Goal: Use online tool/utility: Utilize a website feature to perform a specific function

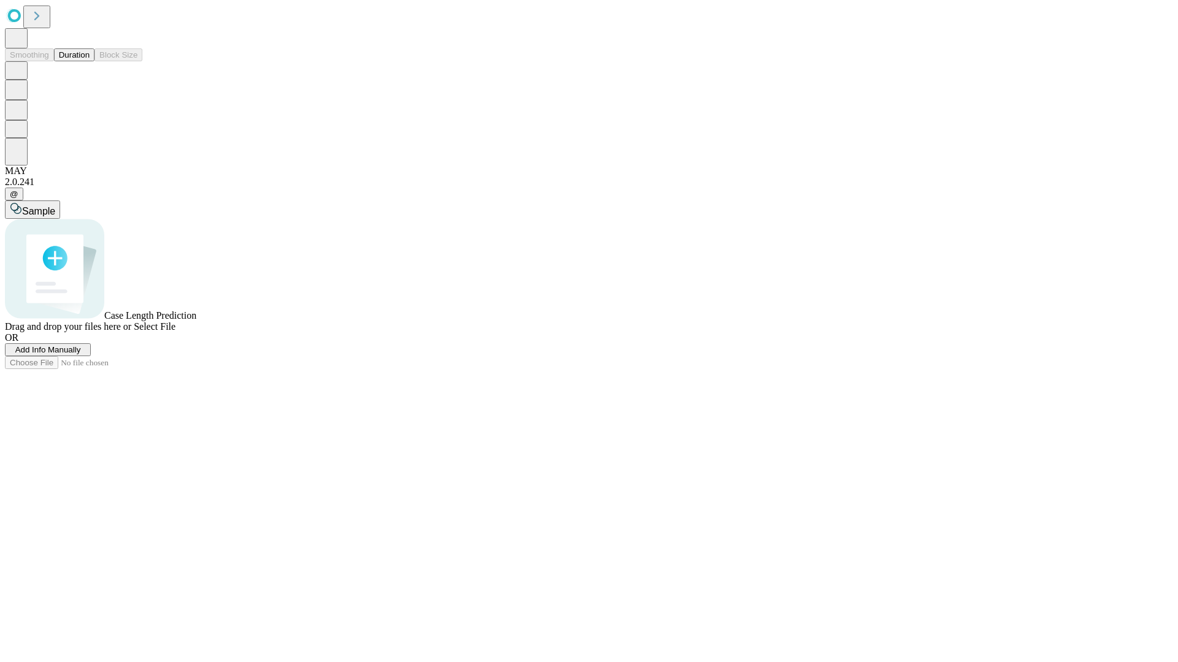
click at [81, 355] on span "Add Info Manually" at bounding box center [48, 349] width 66 height 9
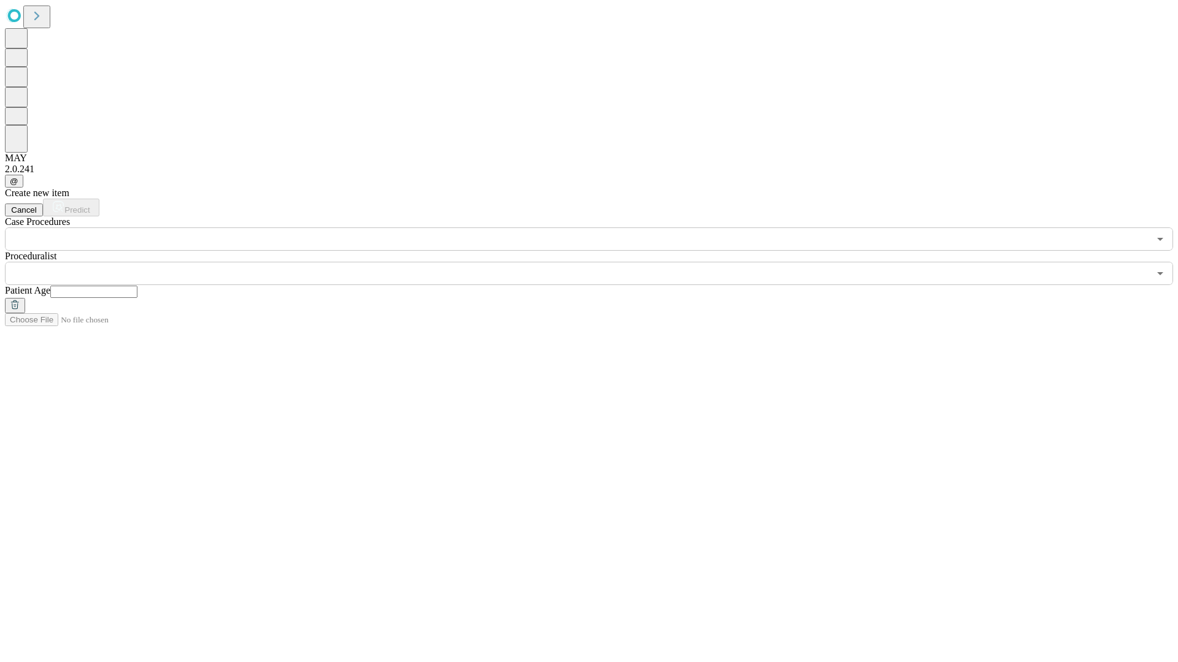
click at [137, 286] on input "text" at bounding box center [93, 292] width 87 height 12
type input "**"
click at [597, 262] on input "text" at bounding box center [577, 273] width 1144 height 23
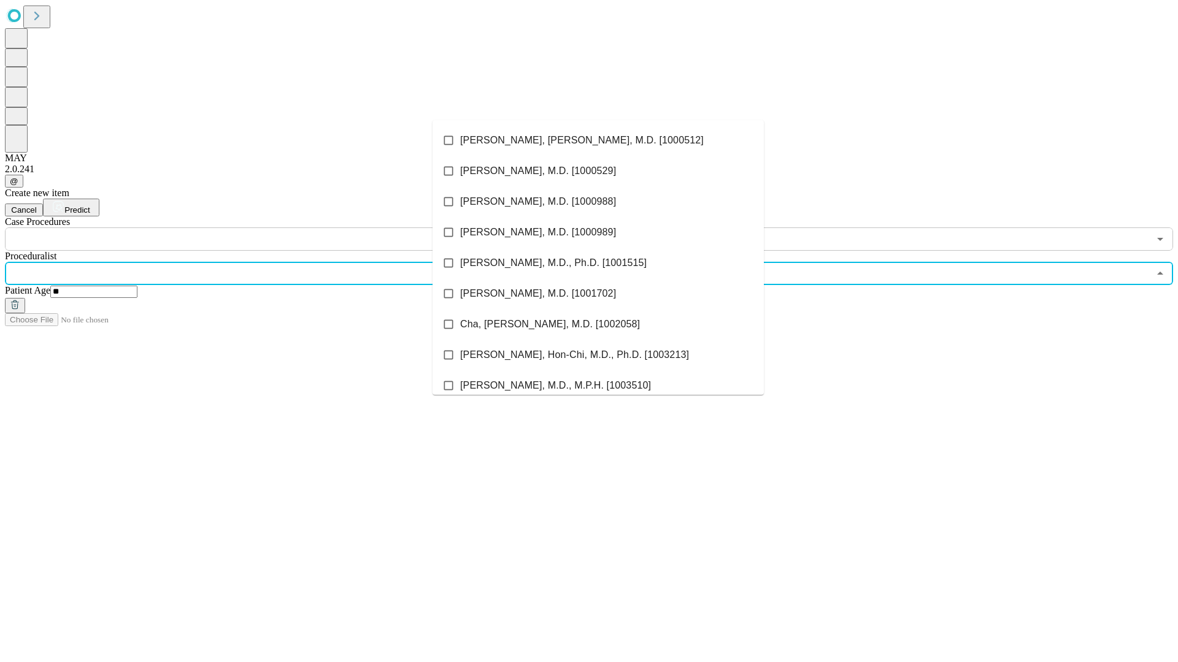
click at [598, 140] on li "[PERSON_NAME], [PERSON_NAME], M.D. [1000512]" at bounding box center [597, 140] width 331 height 31
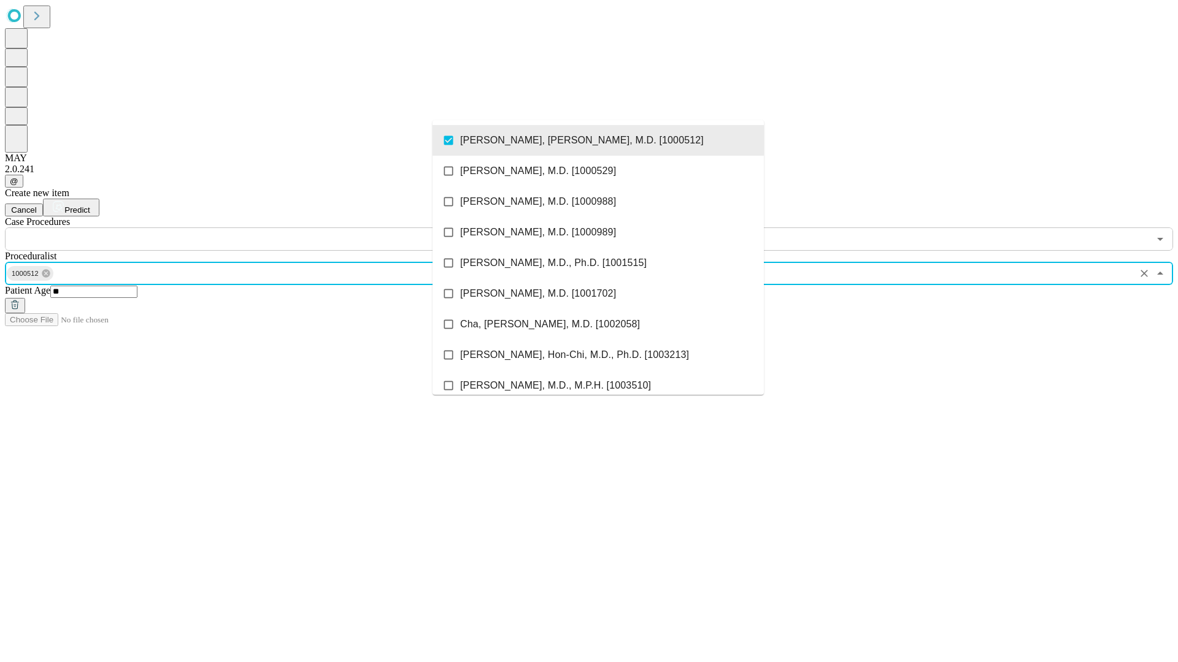
click at [258, 228] on input "text" at bounding box center [577, 239] width 1144 height 23
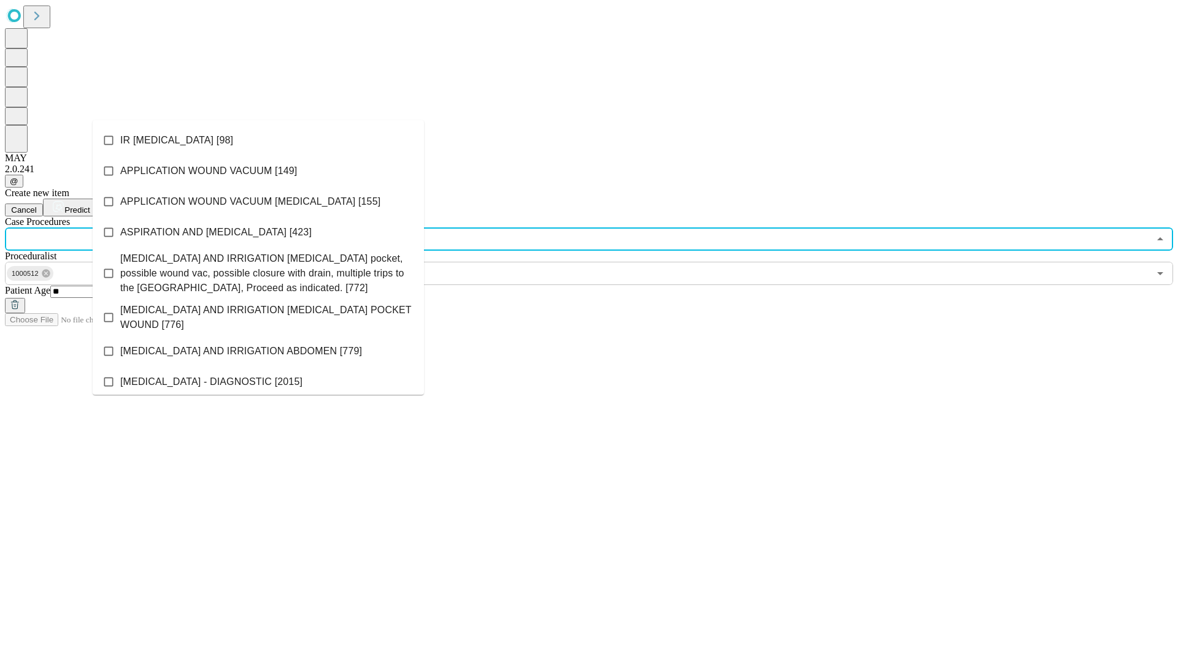
click at [258, 140] on li "IR [MEDICAL_DATA] [98]" at bounding box center [258, 140] width 331 height 31
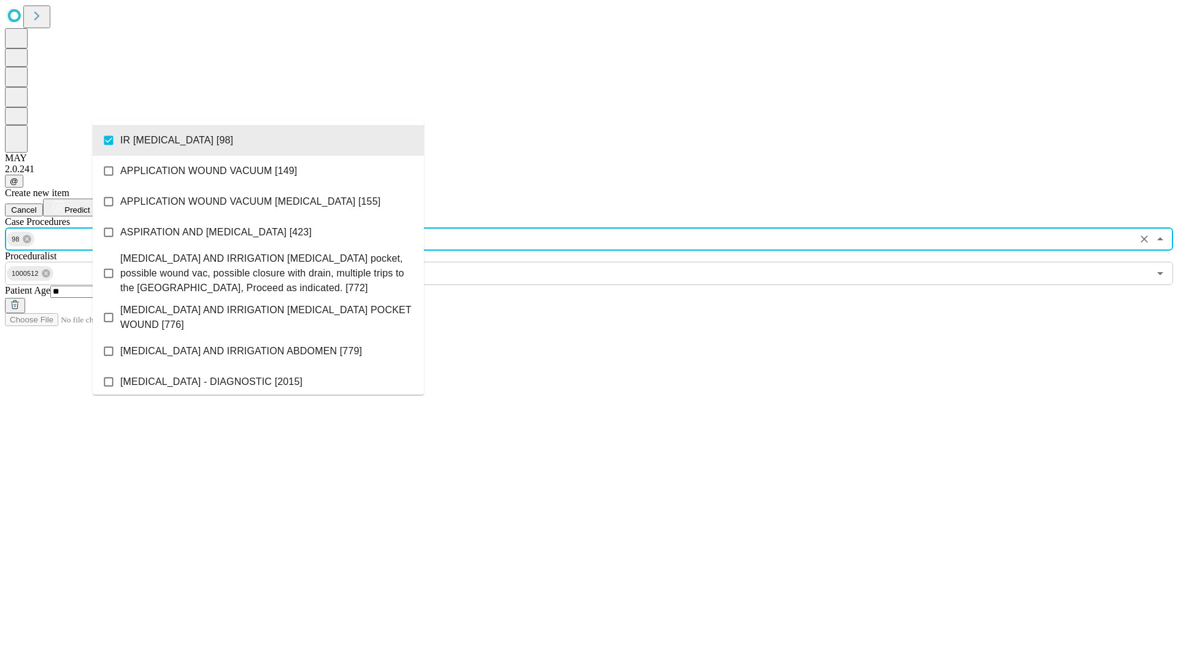
click at [90, 205] on span "Predict" at bounding box center [76, 209] width 25 height 9
